Goal: Communication & Community: Answer question/provide support

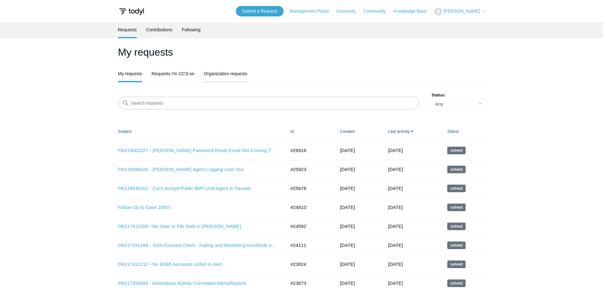
click at [221, 74] on link "Organization requests" at bounding box center [225, 72] width 43 height 13
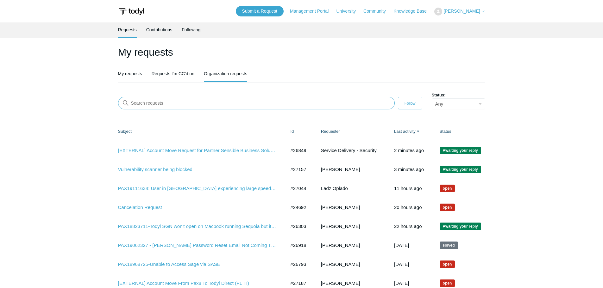
click at [301, 106] on input "Search requests" at bounding box center [256, 103] width 277 height 13
paste input "27157"
type input "27157"
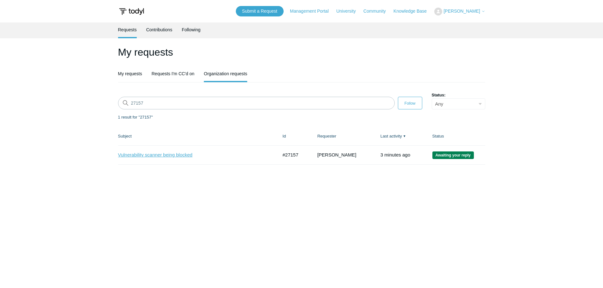
click at [134, 155] on link "Vulnerability scanner being blocked" at bounding box center [193, 155] width 150 height 7
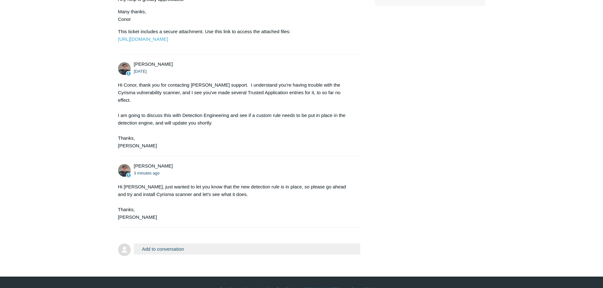
scroll to position [296, 0]
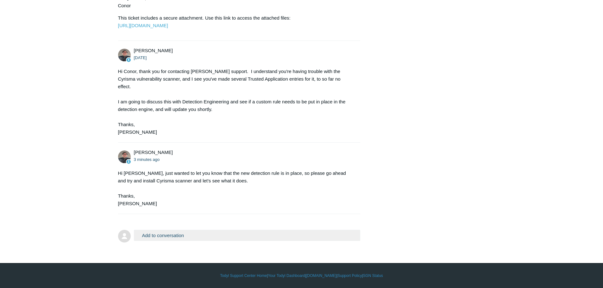
click at [211, 232] on button "Add to conversation" at bounding box center [247, 235] width 227 height 11
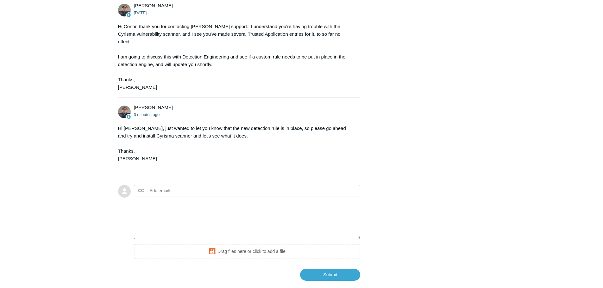
scroll to position [377, 0]
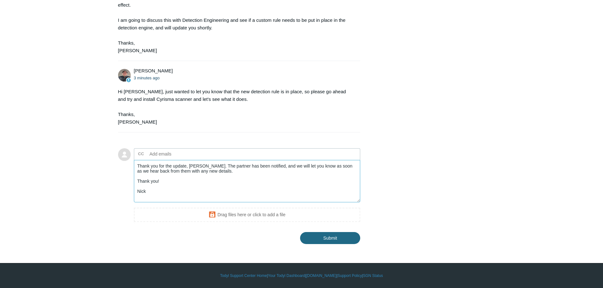
type textarea "Thank you for the update, Matt. The partner has been notified, and we will let …"
click at [333, 237] on input "Submit" at bounding box center [330, 238] width 60 height 13
